Goal: Transaction & Acquisition: Purchase product/service

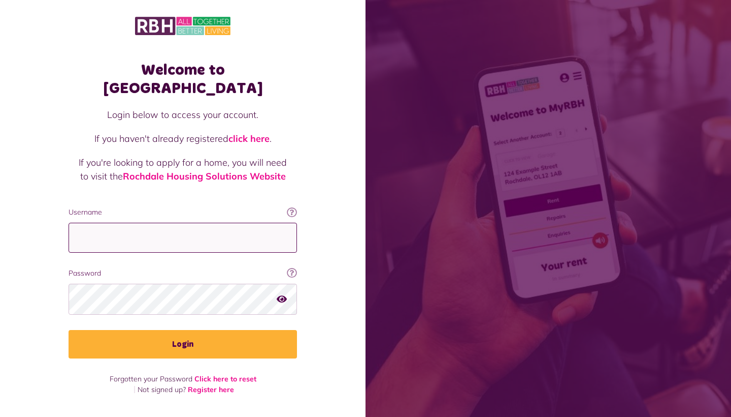
type input "**********"
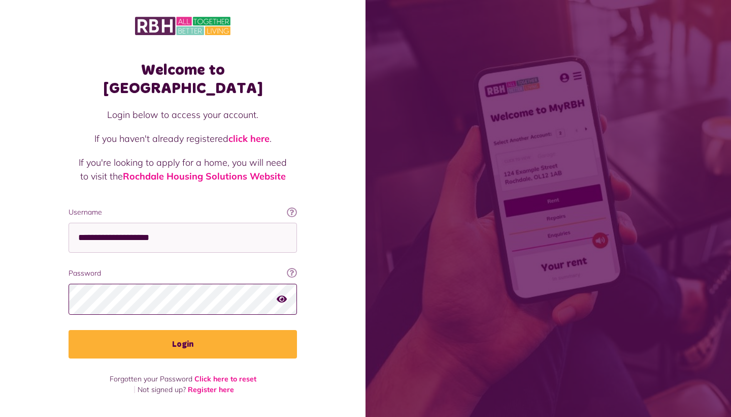
click at [183, 330] on button "Login" at bounding box center [183, 344] width 229 height 28
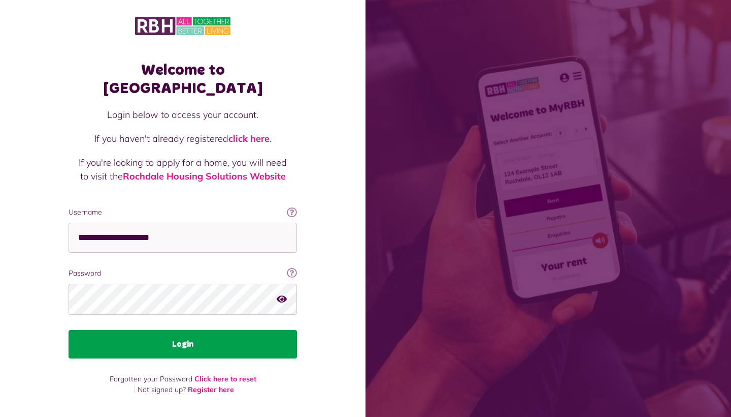
click at [239, 330] on button "Login" at bounding box center [183, 344] width 229 height 28
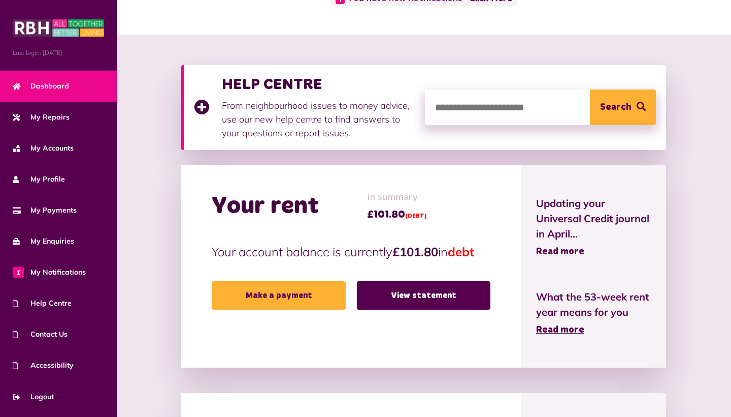
scroll to position [89, 0]
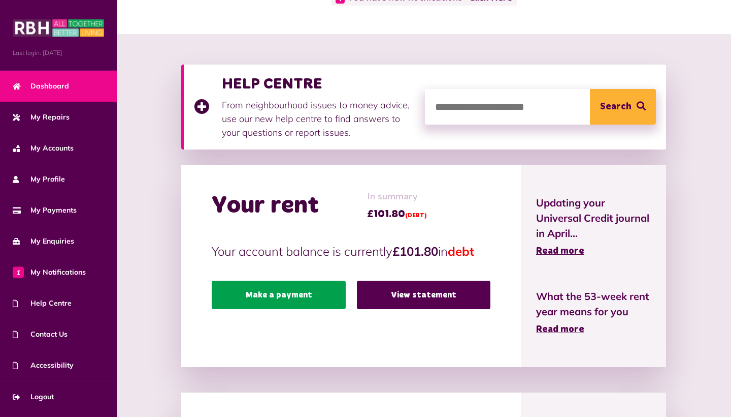
click at [305, 289] on link "Make a payment" at bounding box center [279, 294] width 134 height 28
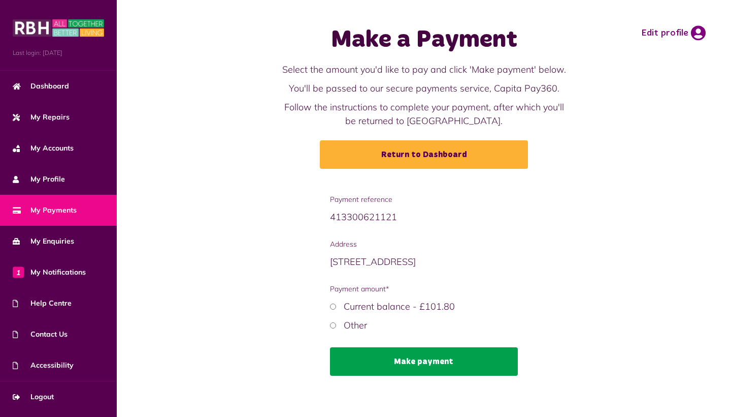
click at [368, 357] on button "Make payment" at bounding box center [424, 361] width 188 height 28
